Goal: Information Seeking & Learning: Learn about a topic

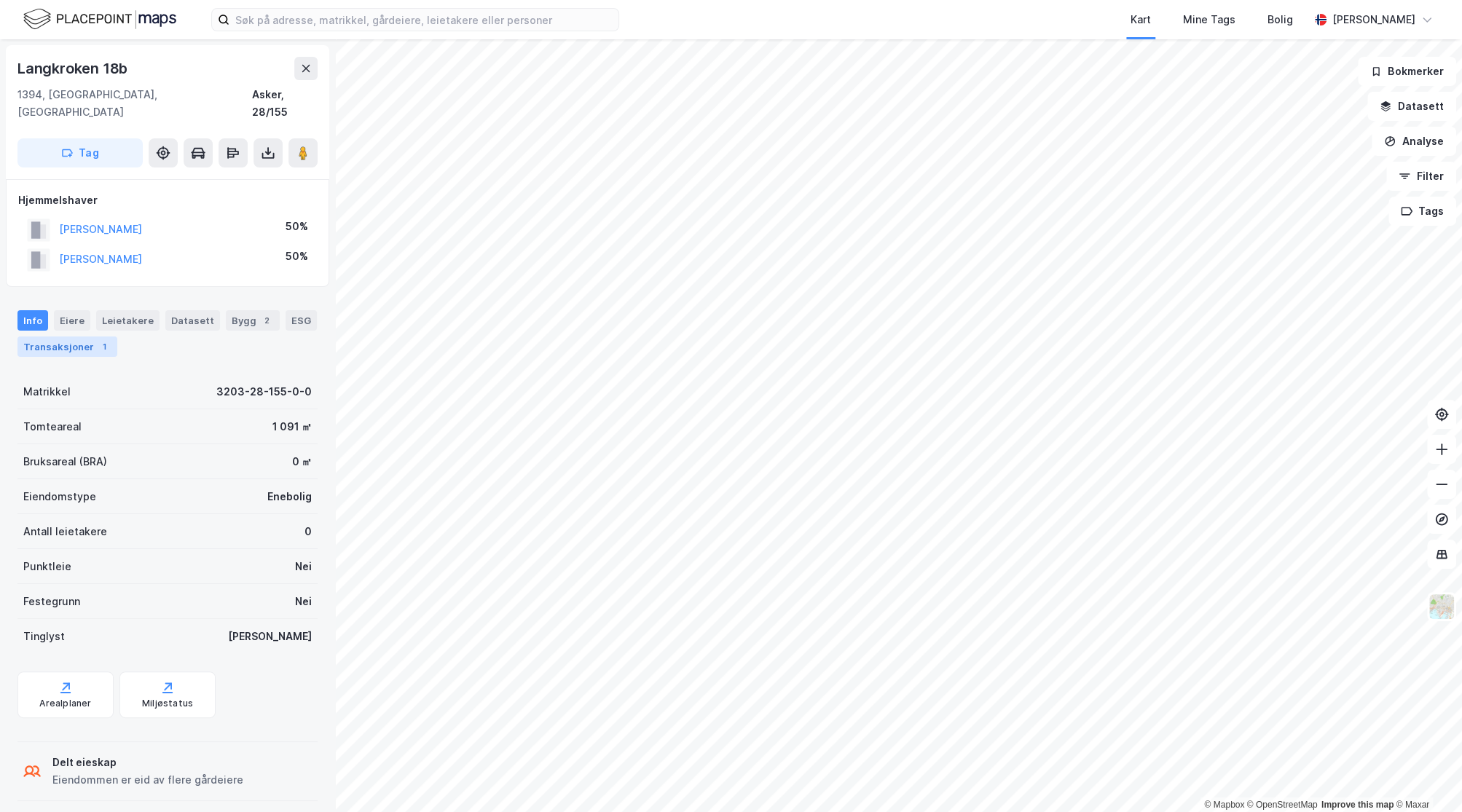
click at [55, 337] on div "Transaksjoner 1" at bounding box center [67, 347] width 100 height 21
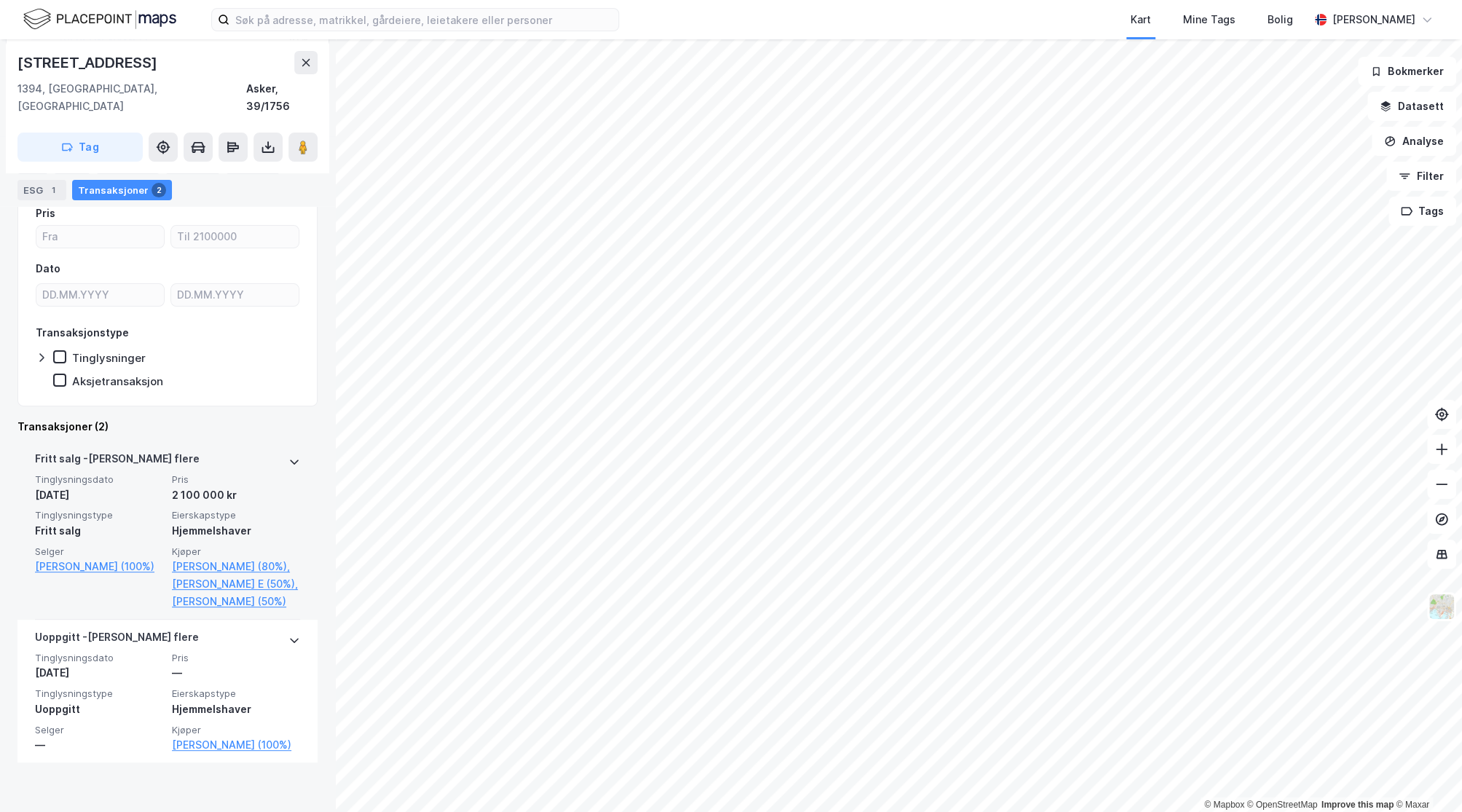
scroll to position [26, 0]
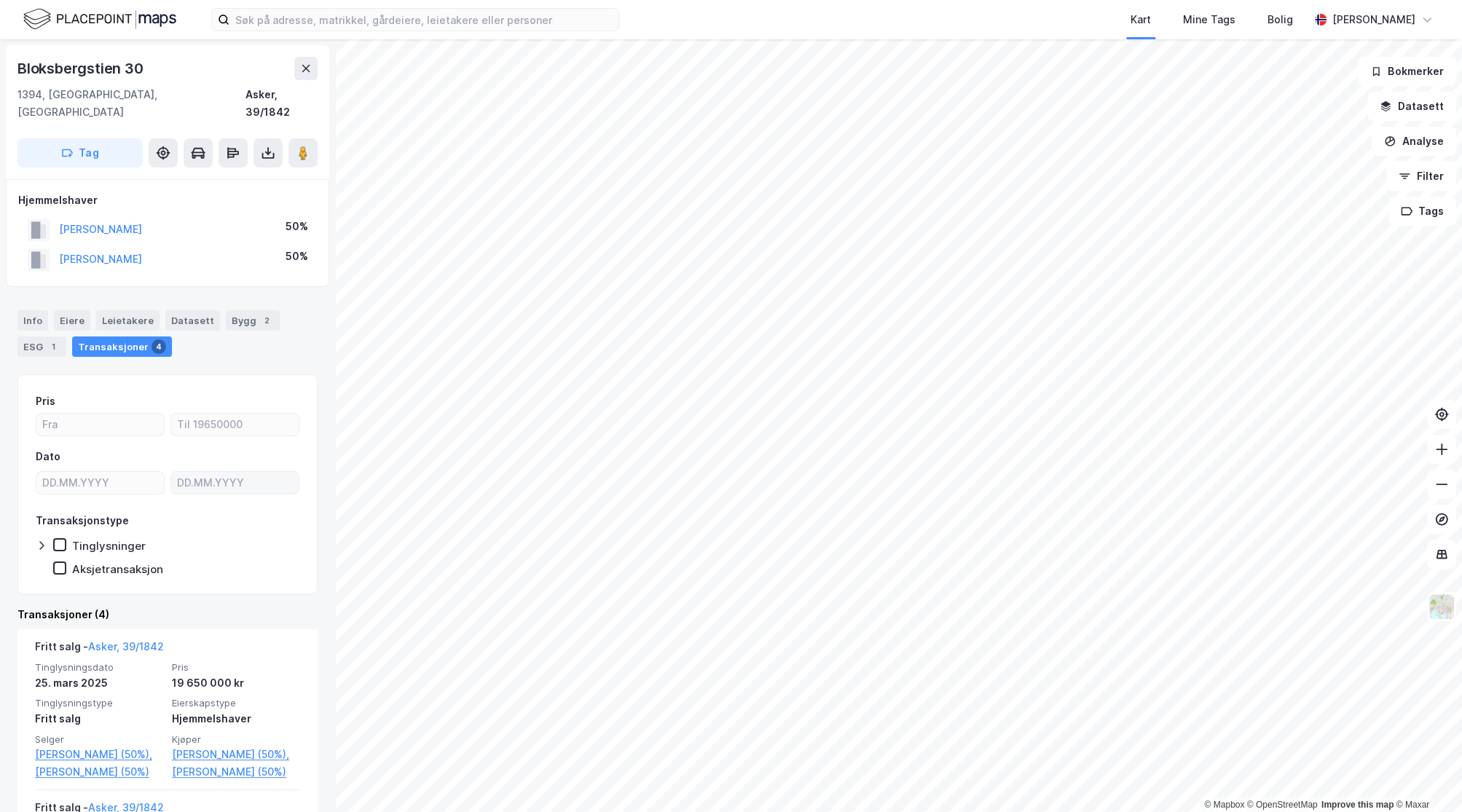
scroll to position [242, 0]
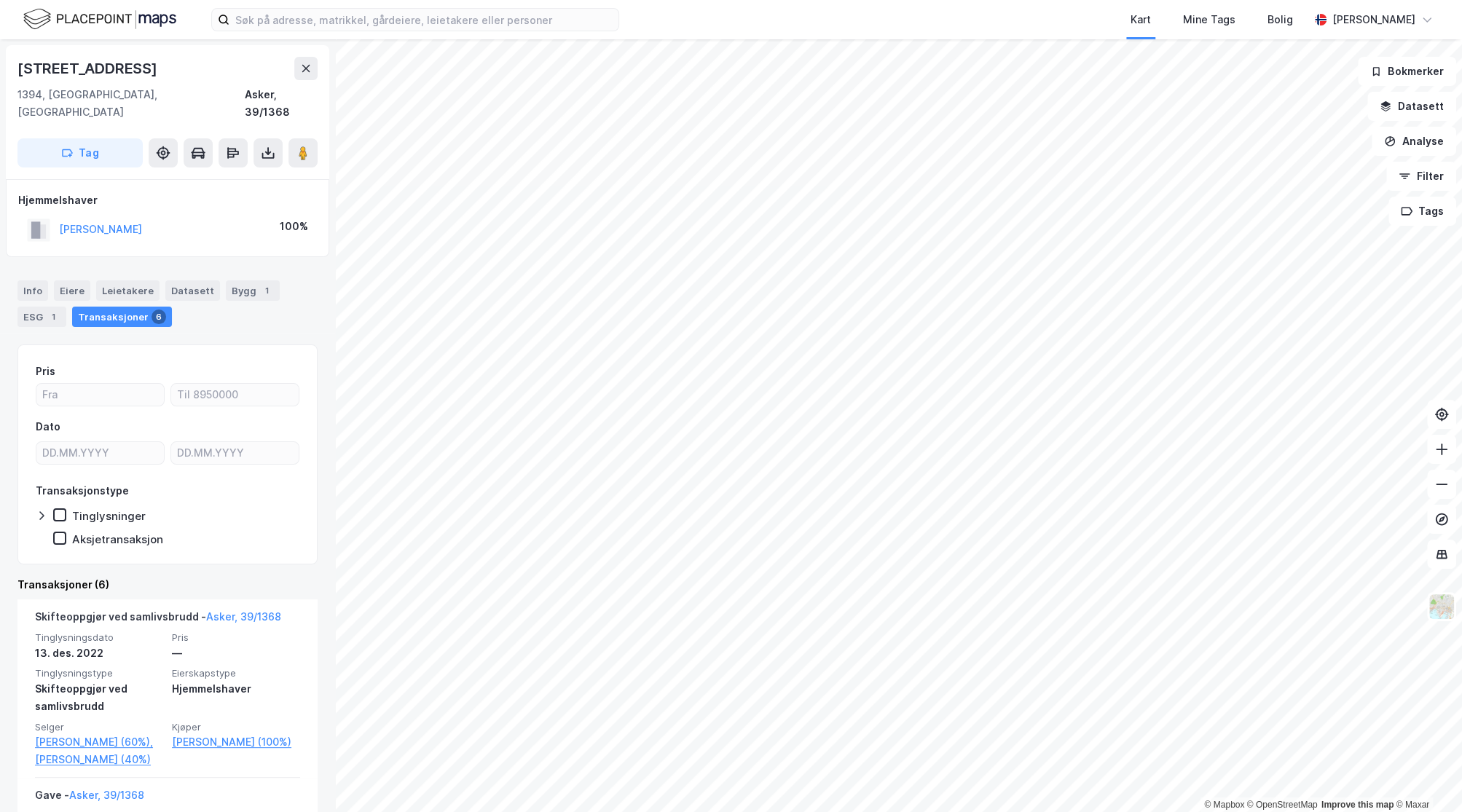
scroll to position [161, 0]
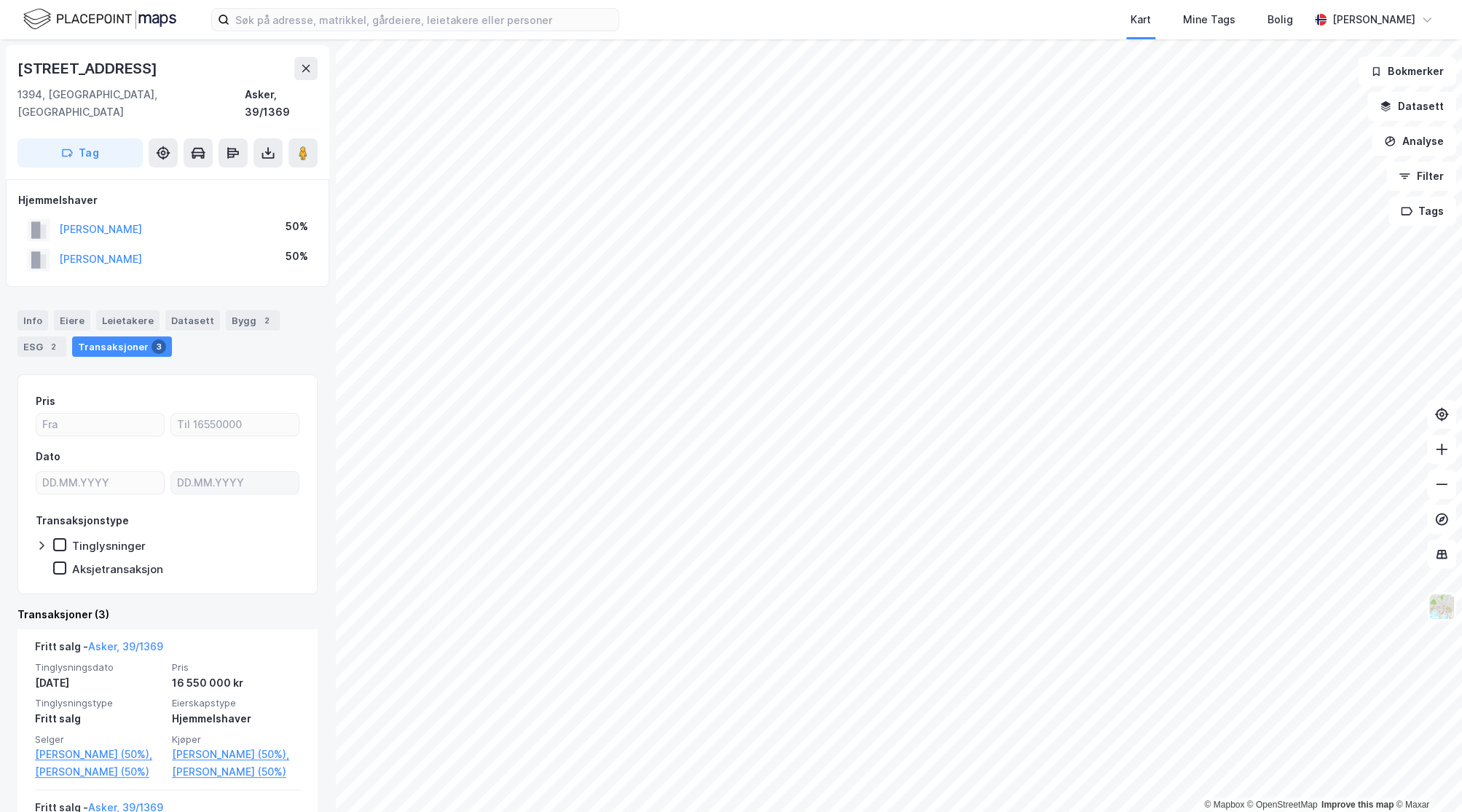
scroll to position [242, 0]
click at [0, 0] on button "[PERSON_NAME]" at bounding box center [0, 0] width 0 height 0
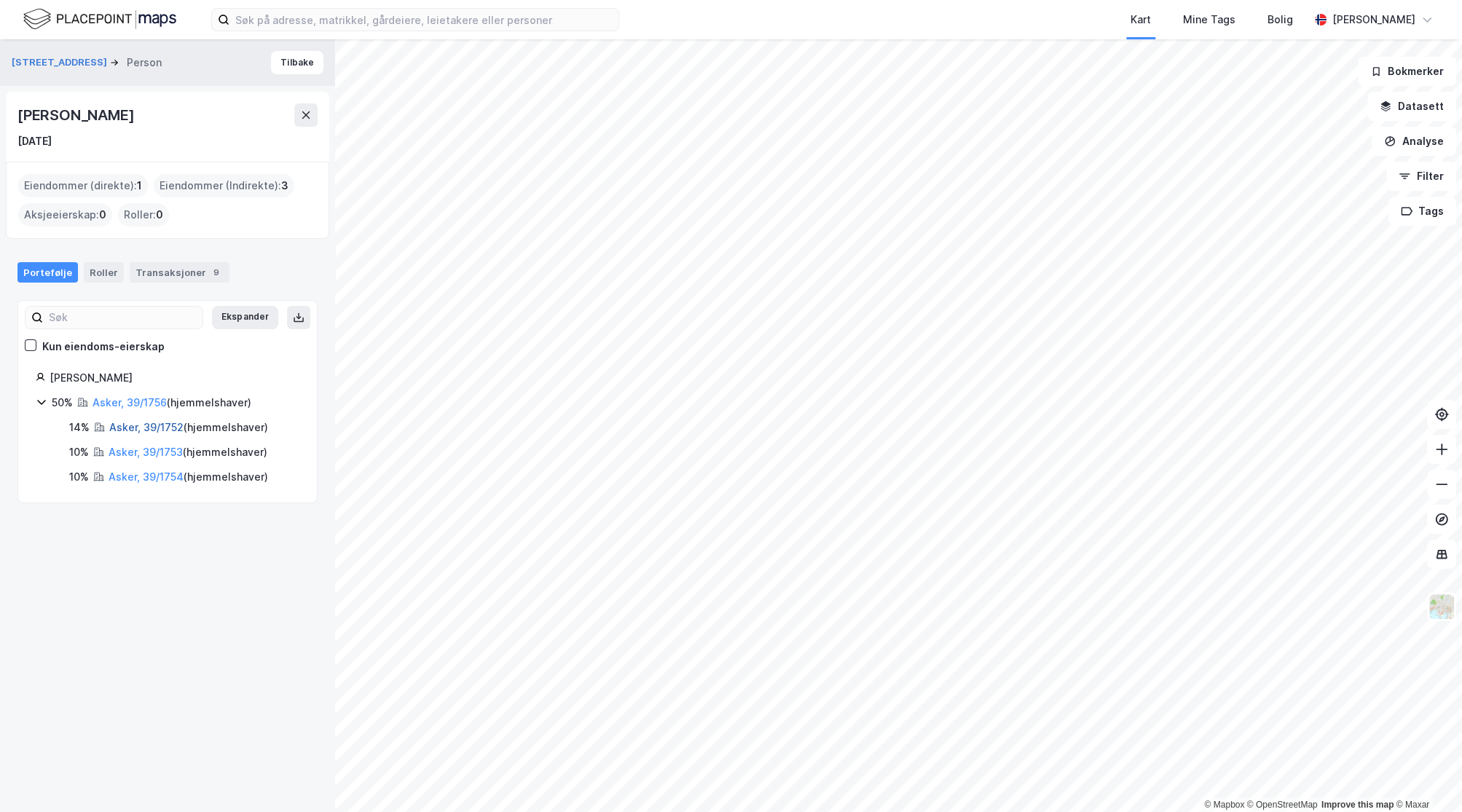
click at [153, 425] on link "Asker, 39/1752" at bounding box center [147, 427] width 74 height 12
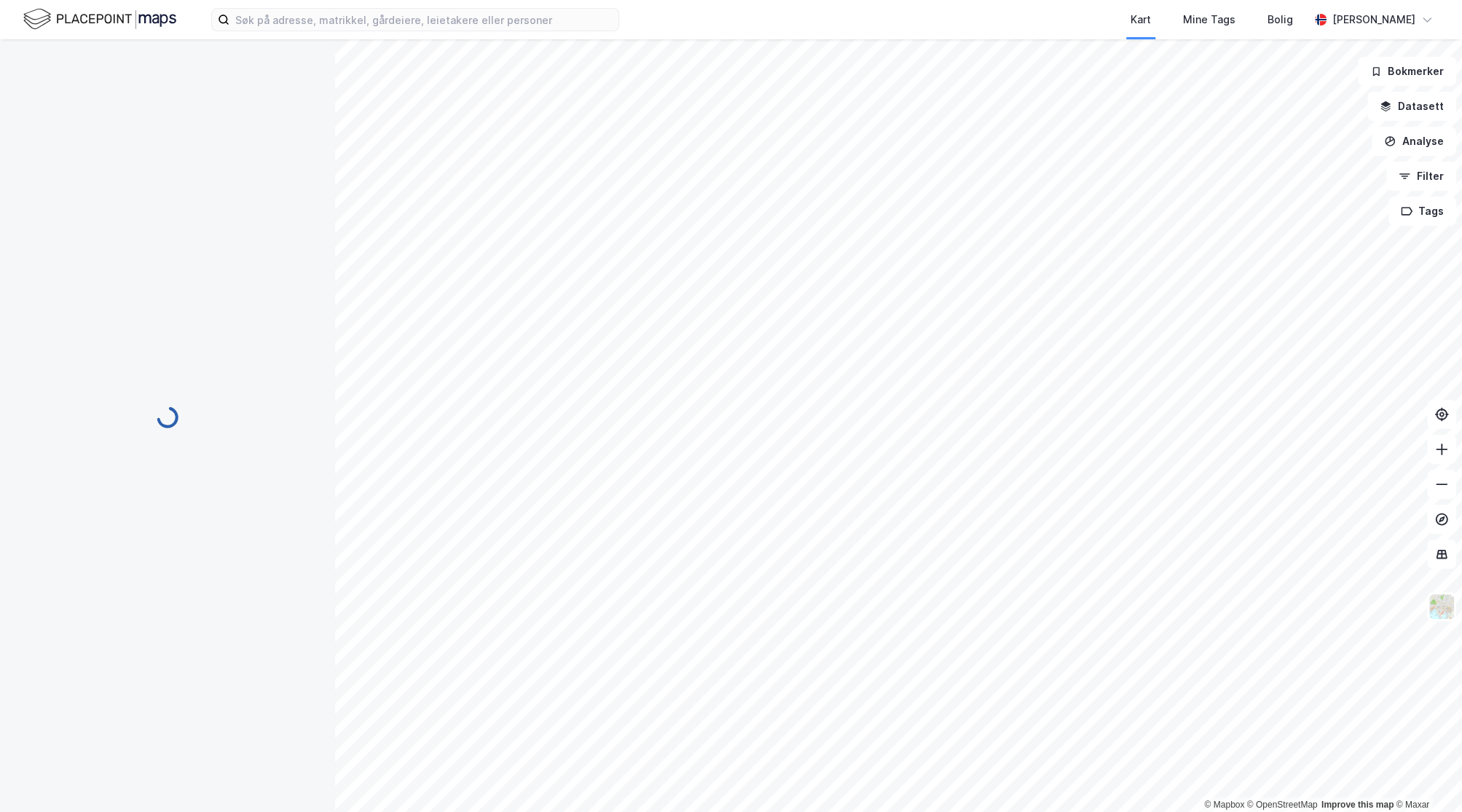
scroll to position [51, 0]
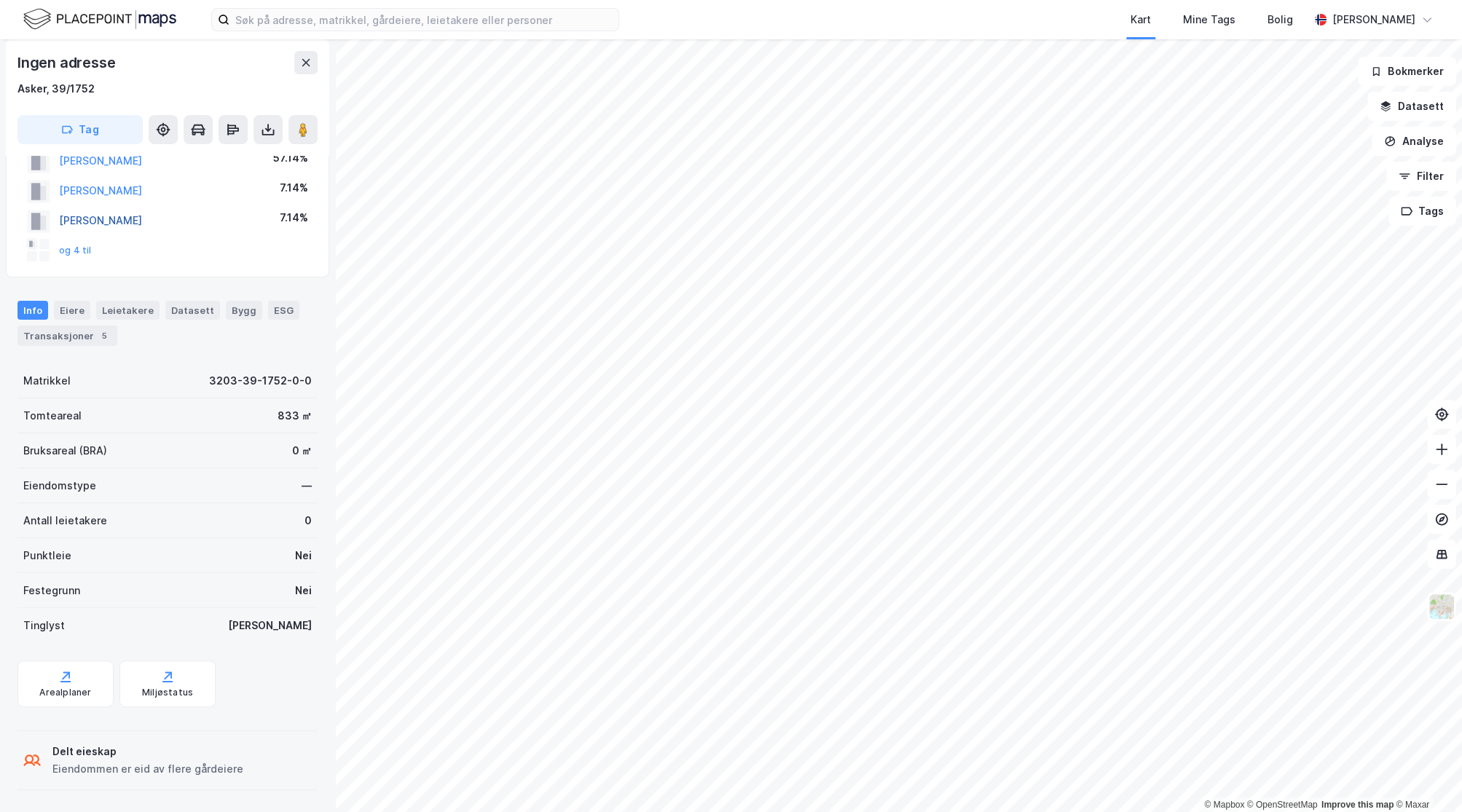
click at [0, 0] on button "[PERSON_NAME]" at bounding box center [0, 0] width 0 height 0
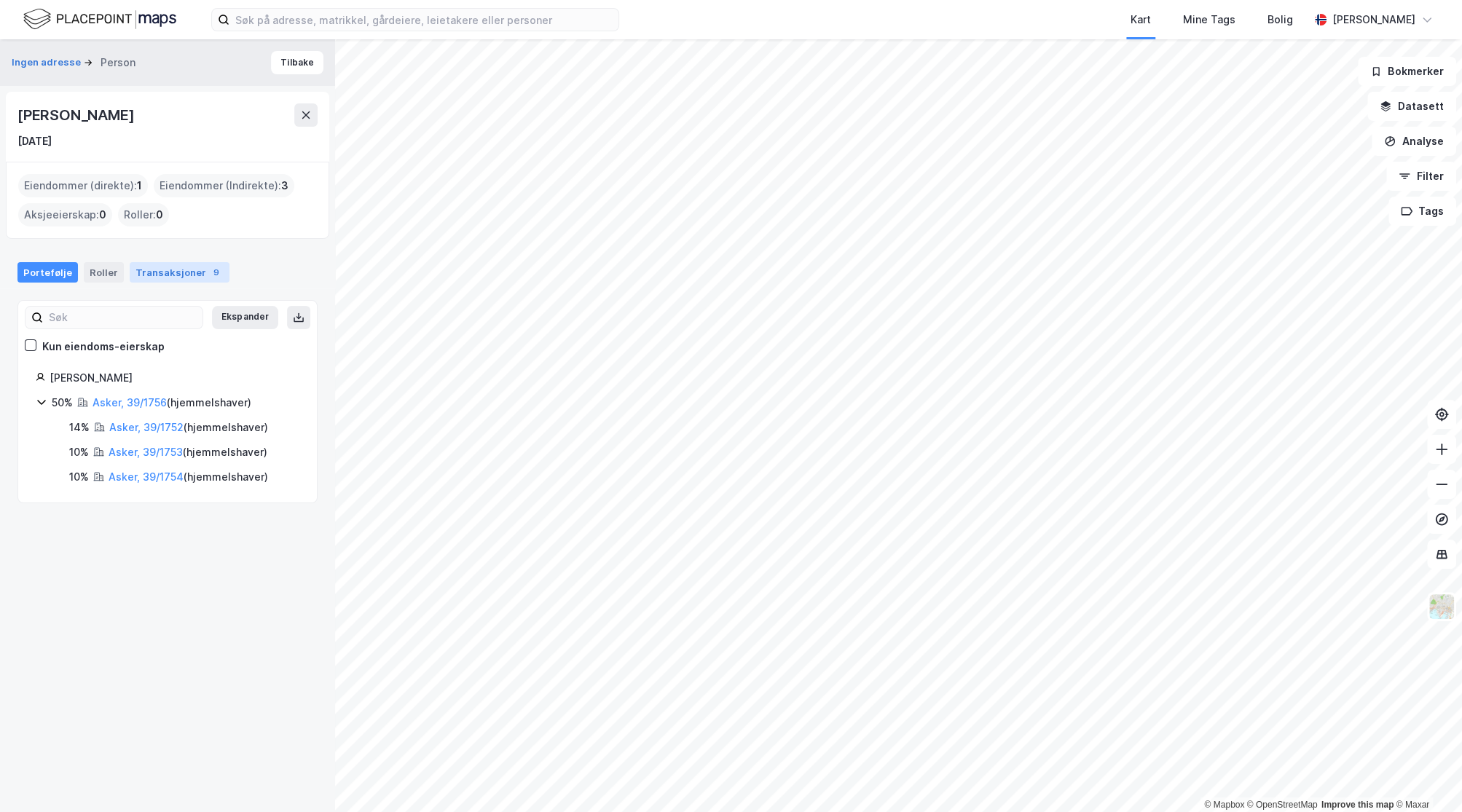
click at [175, 278] on div "Transaksjoner 9" at bounding box center [179, 272] width 100 height 21
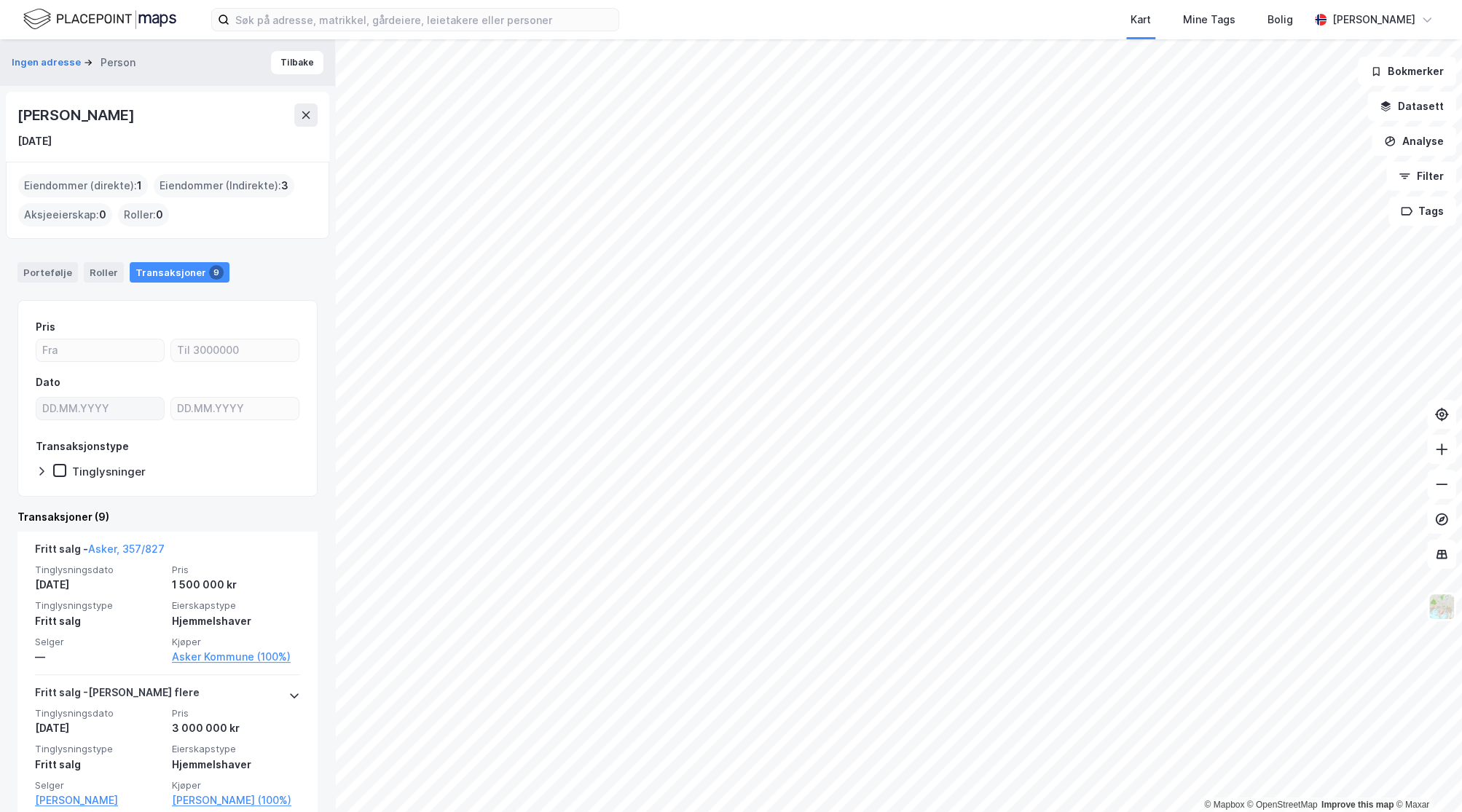
scroll to position [485, 0]
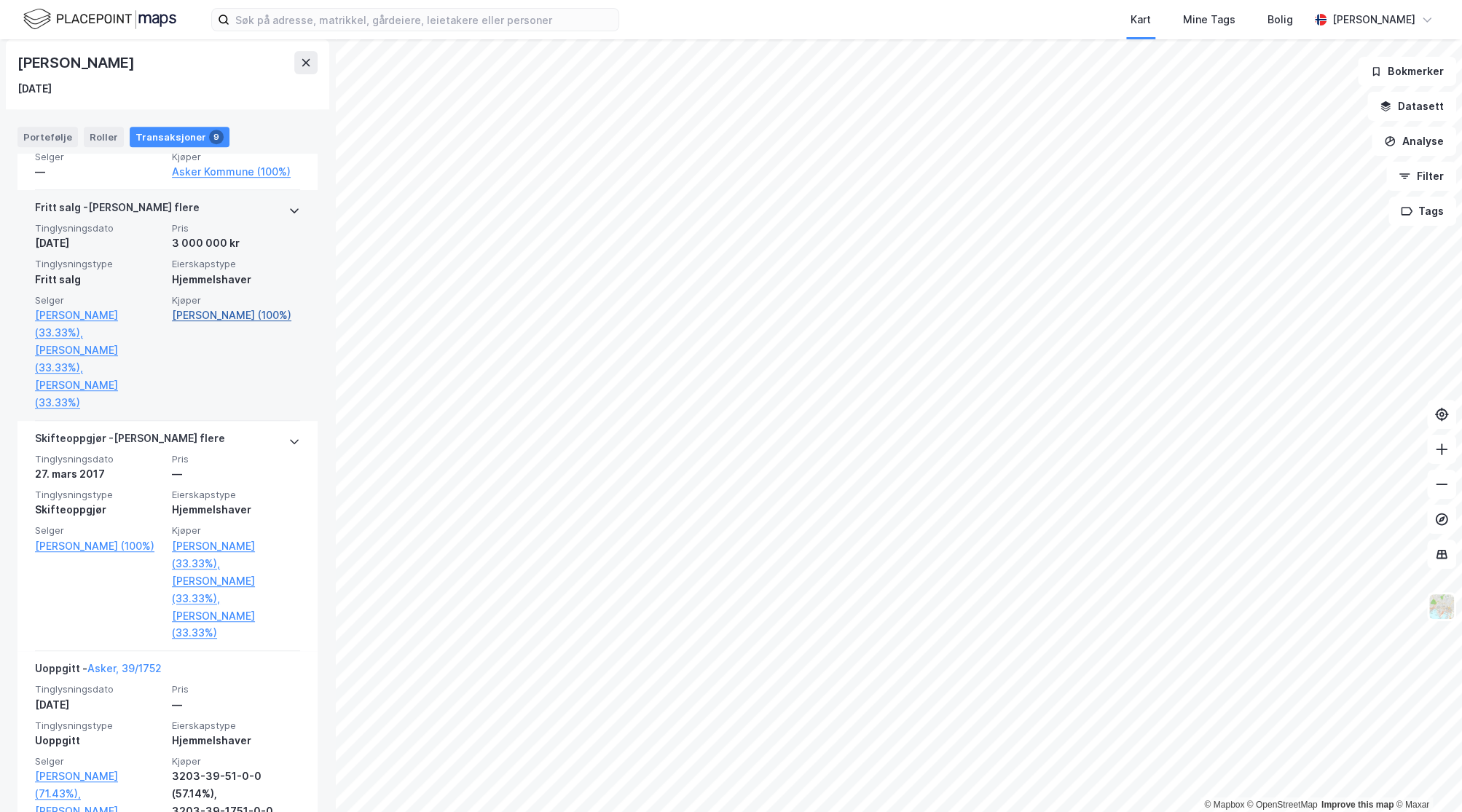
click at [206, 324] on link "[PERSON_NAME] (100%)" at bounding box center [236, 315] width 128 height 17
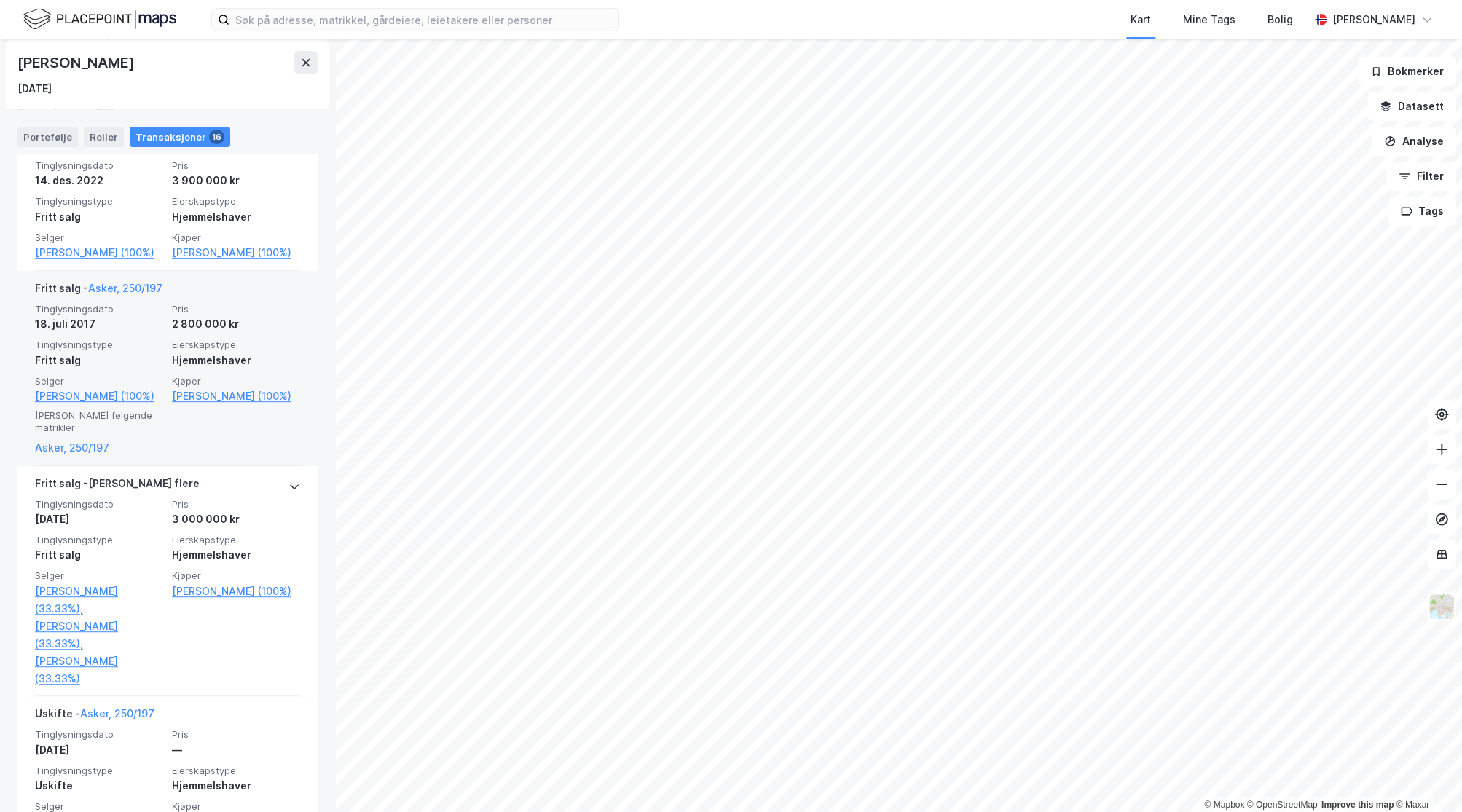
scroll to position [485, 0]
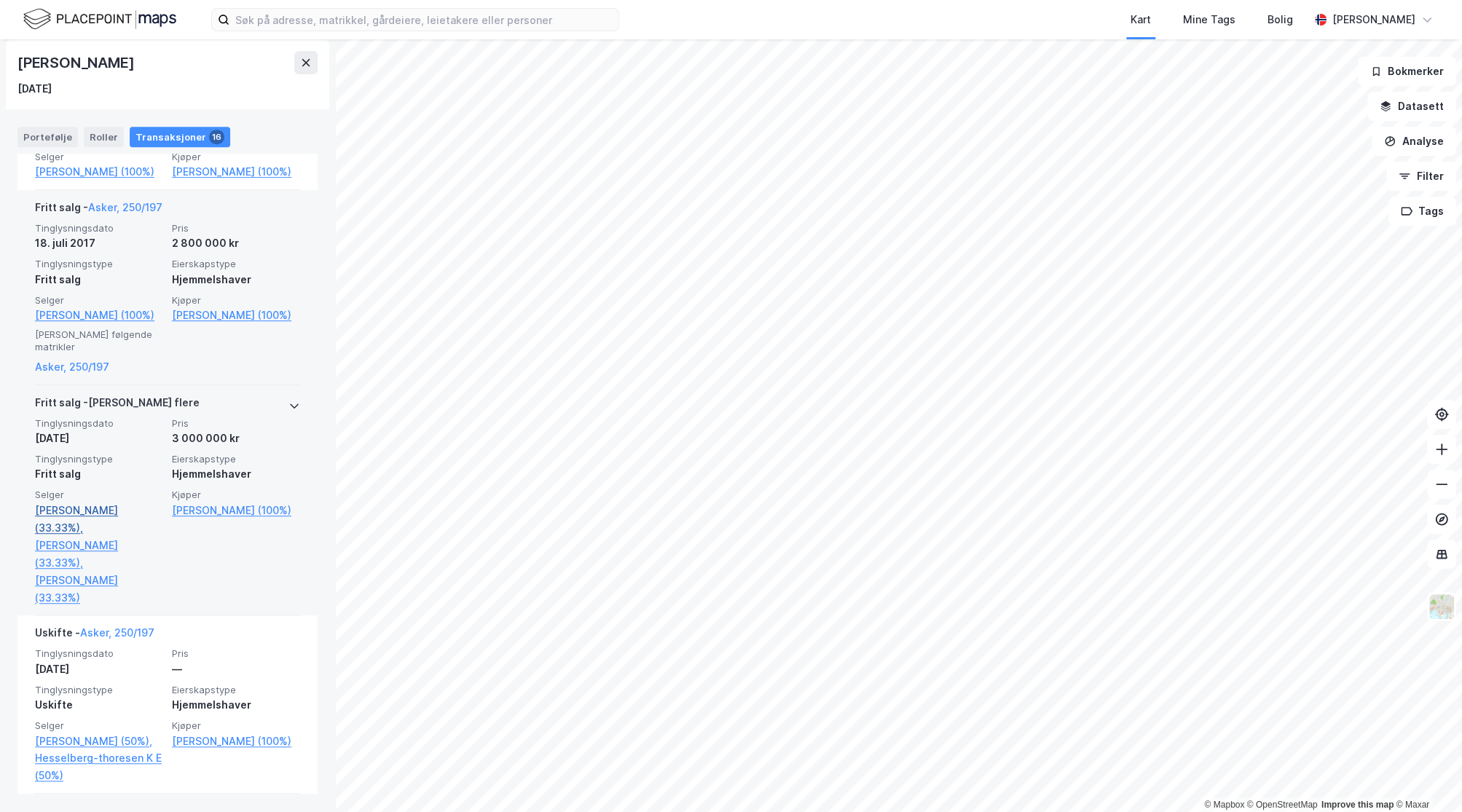
click at [91, 531] on link "[PERSON_NAME] (33.33%)," at bounding box center [99, 519] width 128 height 35
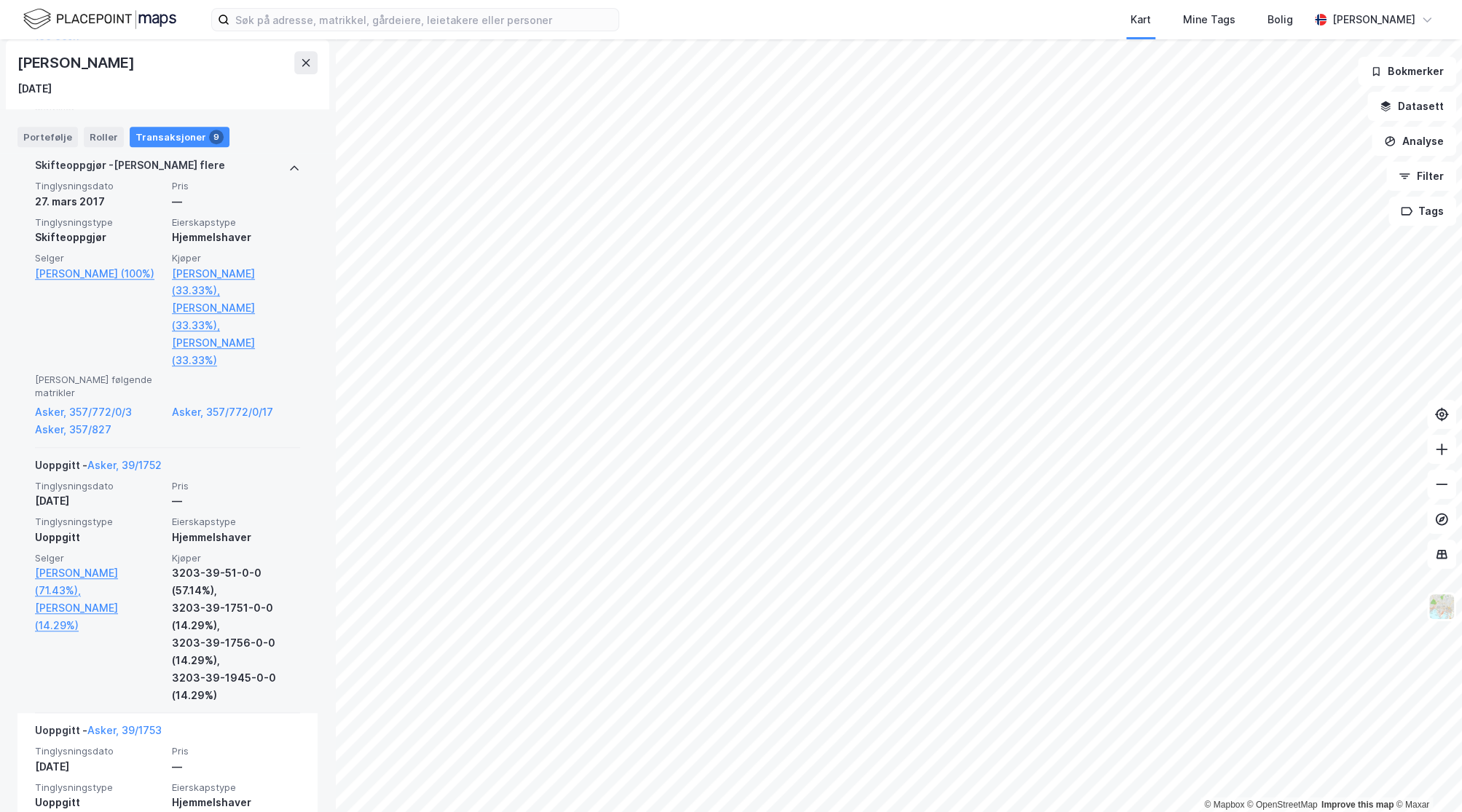
scroll to position [1132, 0]
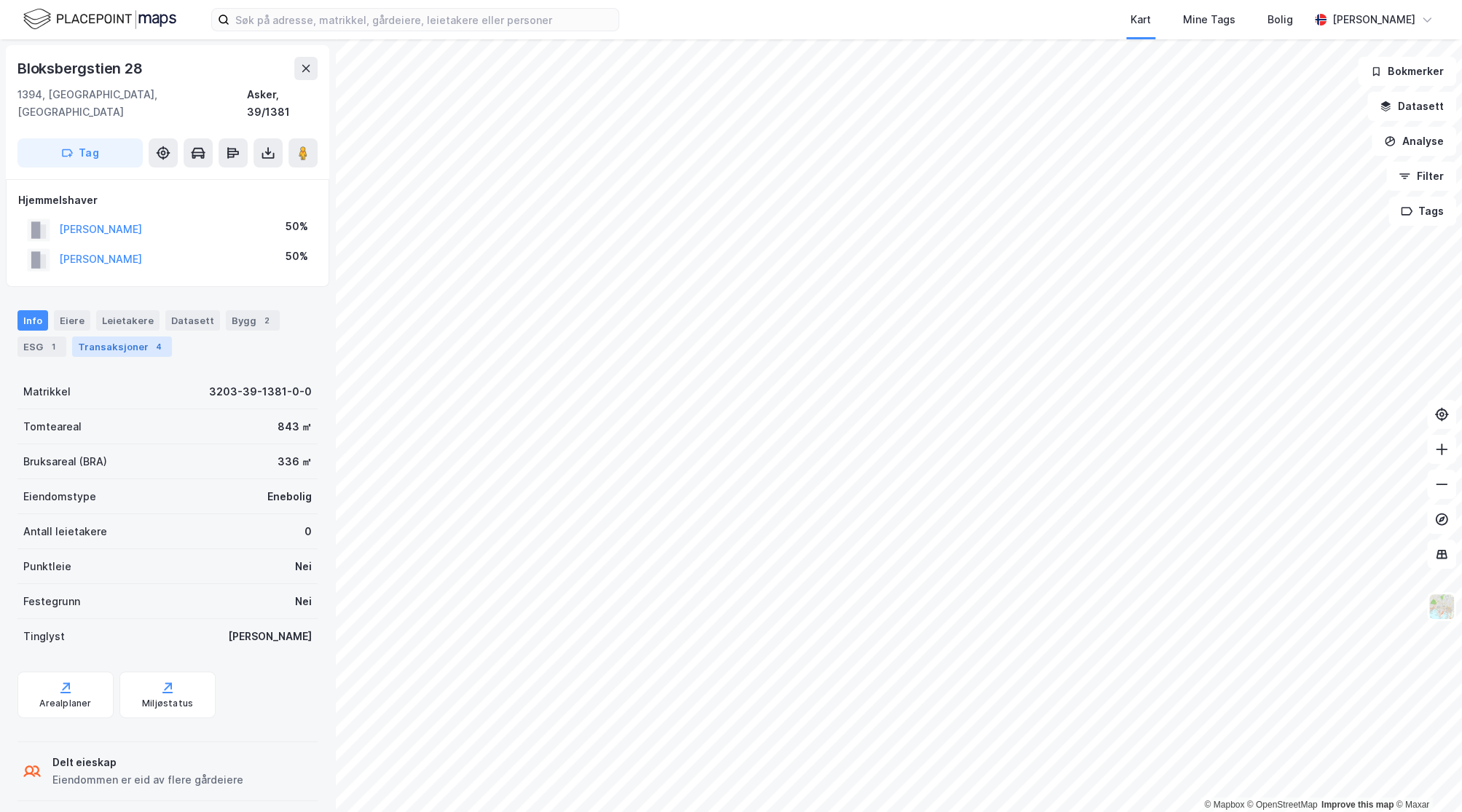
click at [116, 337] on div "Transaksjoner 4" at bounding box center [122, 347] width 100 height 21
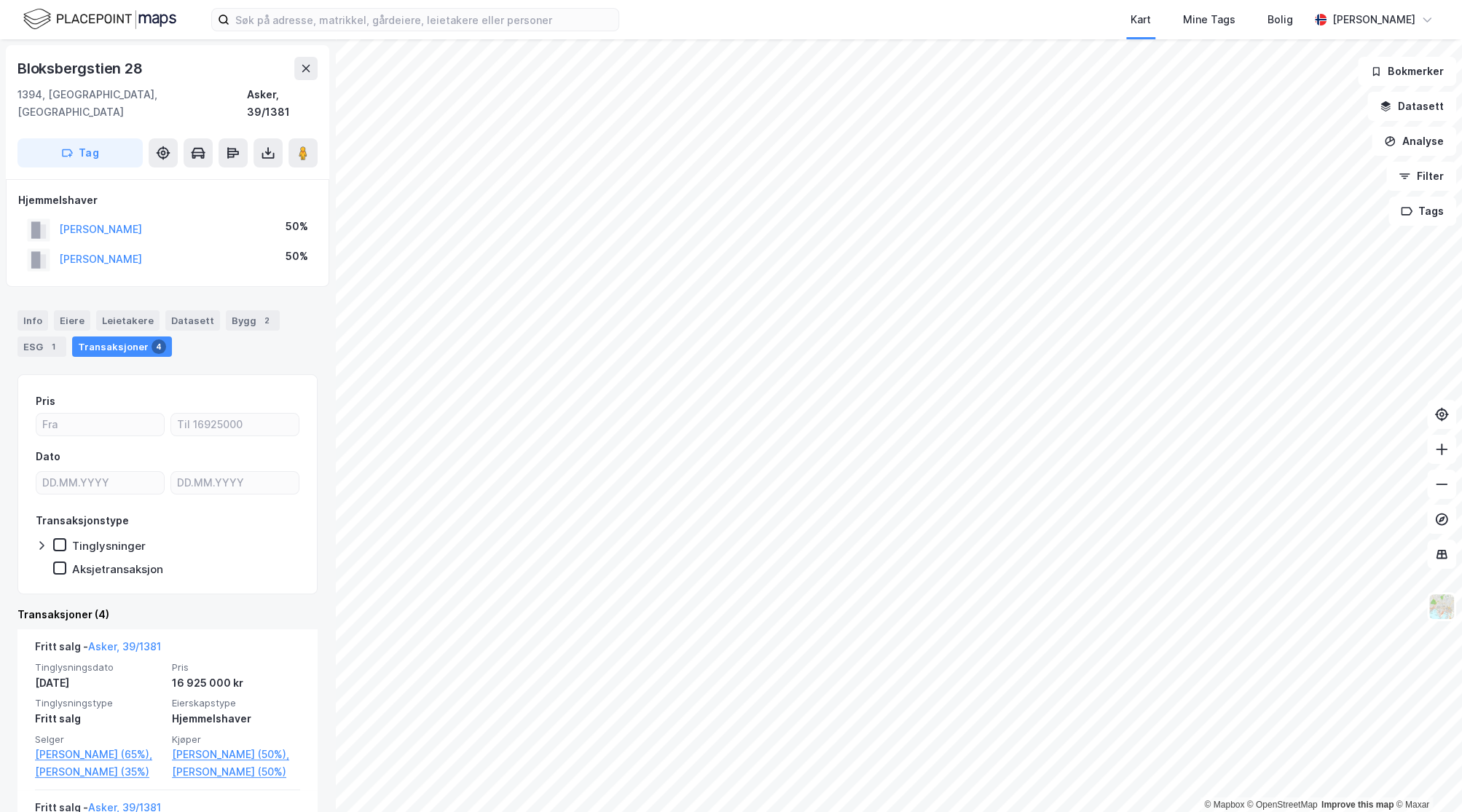
scroll to position [242, 0]
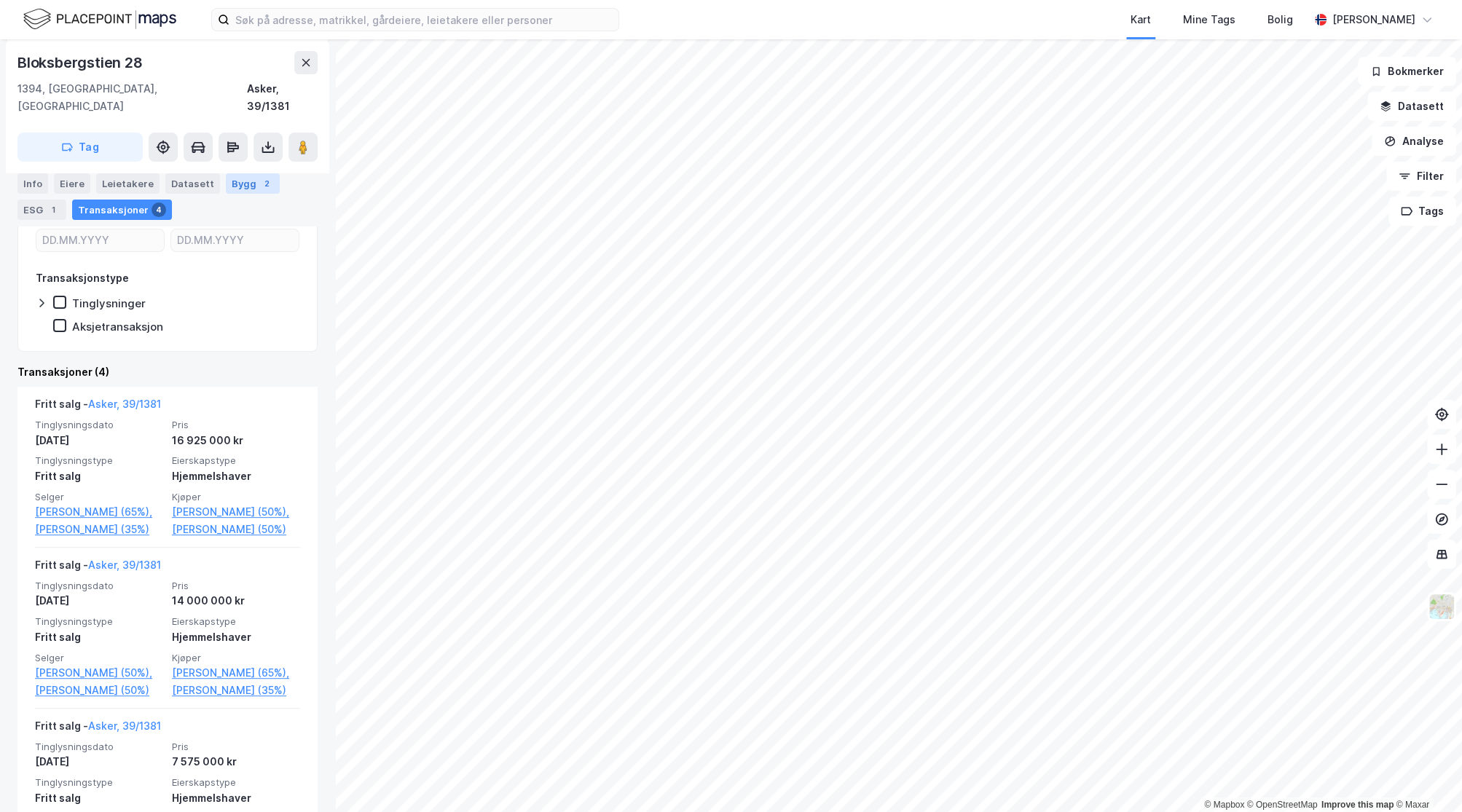
click at [259, 189] on div "2" at bounding box center [267, 184] width 15 height 15
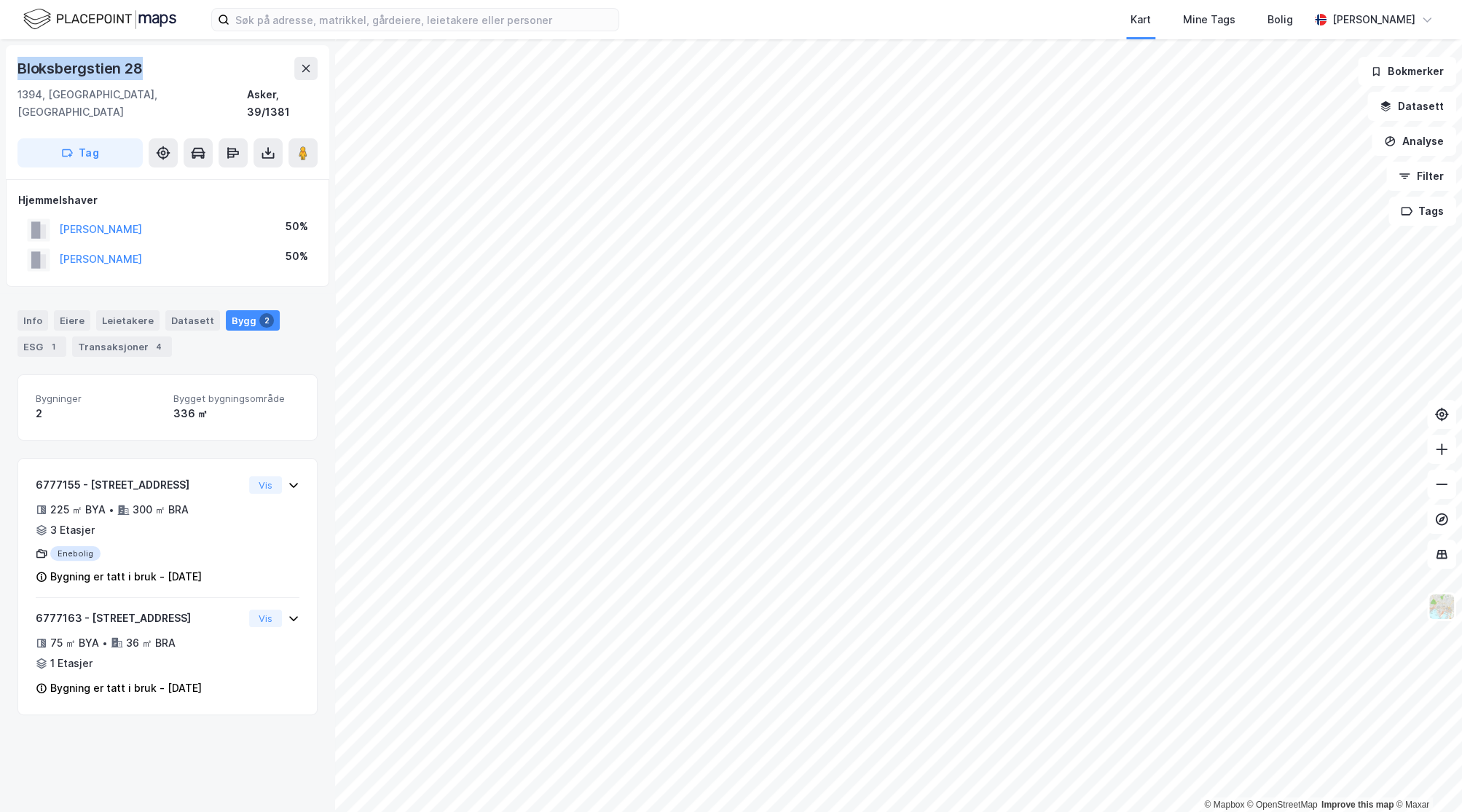
drag, startPoint x: 148, startPoint y: 69, endPoint x: 13, endPoint y: 62, distance: 135.2
click at [13, 62] on div "Bloksbergstien 28 1394, Nesbru, Akershus Asker, 39/1381 Tag" at bounding box center [167, 112] width 324 height 134
copy div "Bloksbergstien 28"
